Goal: Obtain resource: Obtain resource

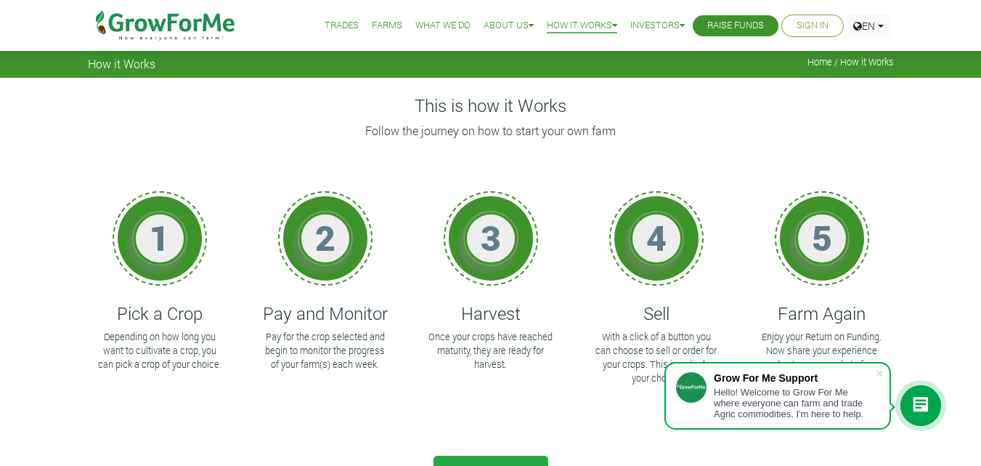
click at [543, 385] on div "3 Harvest Once your crops have reached maturity, they are ready for harvest." at bounding box center [491, 308] width 144 height 262
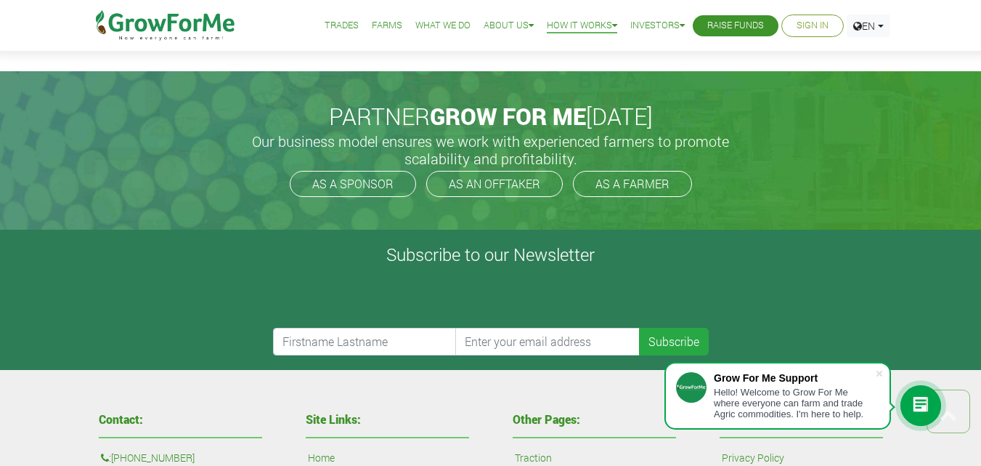
scroll to position [755, 0]
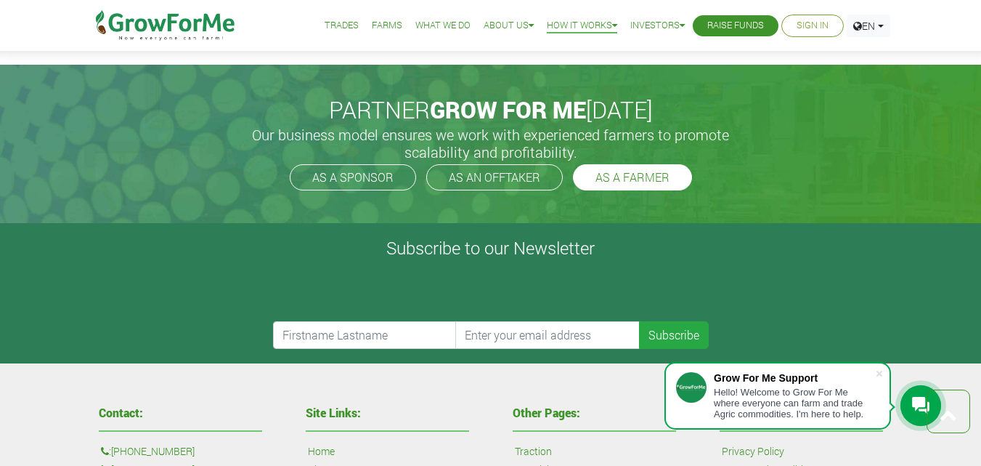
click at [626, 174] on link "AS A FARMER" at bounding box center [632, 177] width 119 height 26
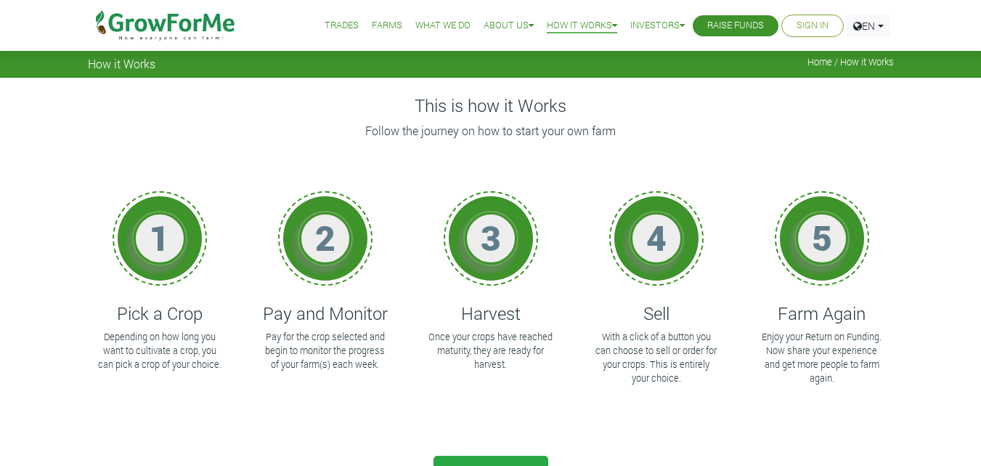
click at [378, 25] on link "Farms" at bounding box center [387, 25] width 31 height 15
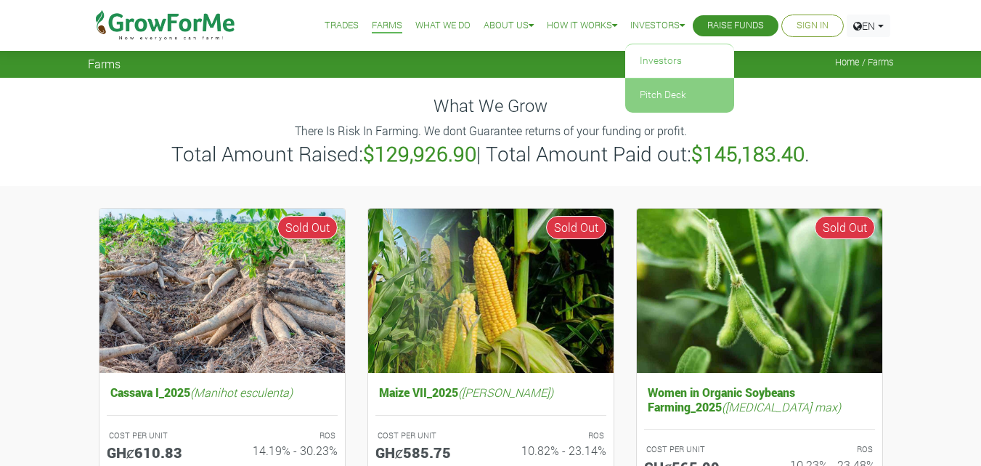
click at [664, 97] on link "Pitch Deck" at bounding box center [679, 94] width 109 height 33
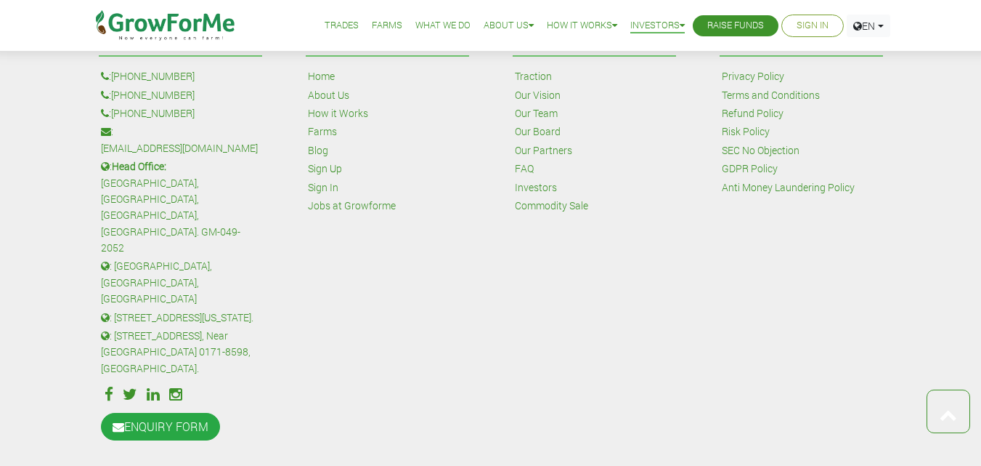
scroll to position [843, 0]
